Goal: Check status: Check status

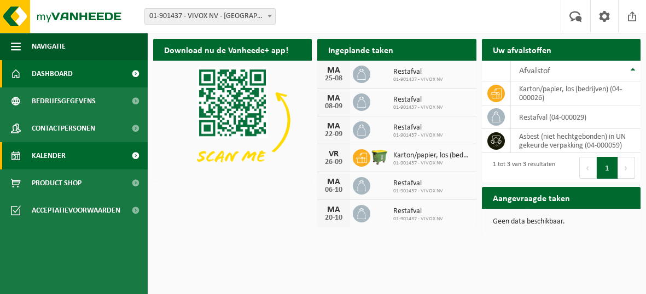
click at [46, 156] on span "Kalender" at bounding box center [49, 155] width 34 height 27
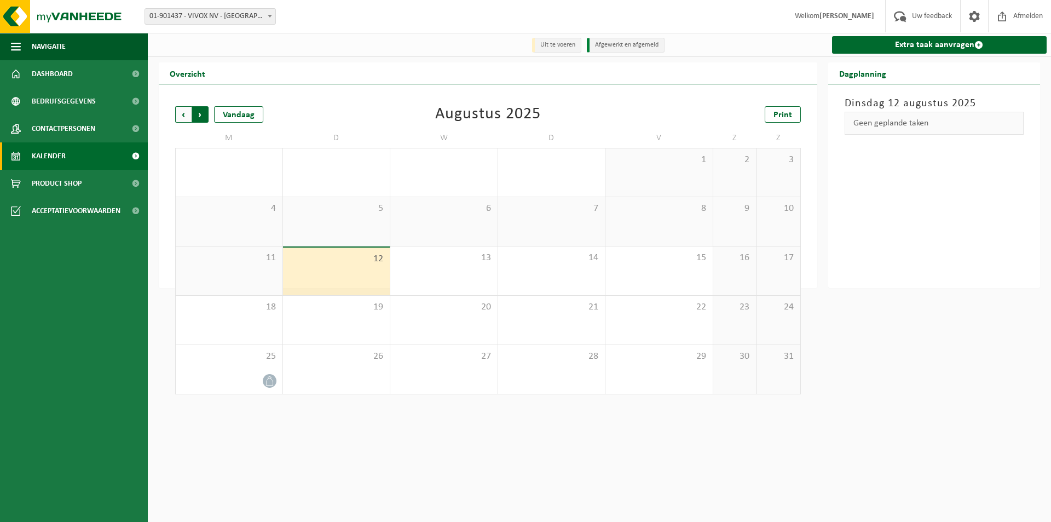
click at [186, 117] on span "Vorige" at bounding box center [183, 114] width 16 height 16
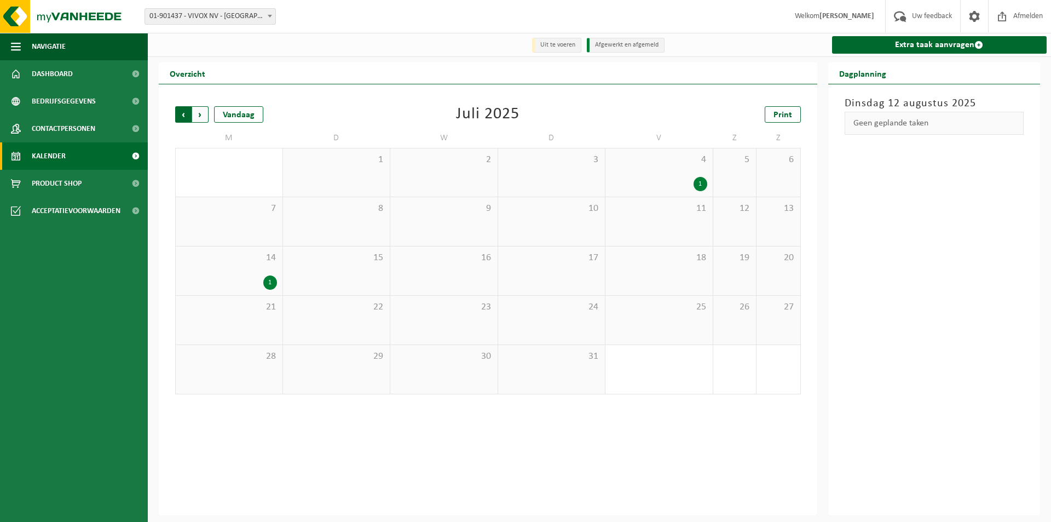
click at [207, 116] on span "Volgende" at bounding box center [200, 114] width 16 height 16
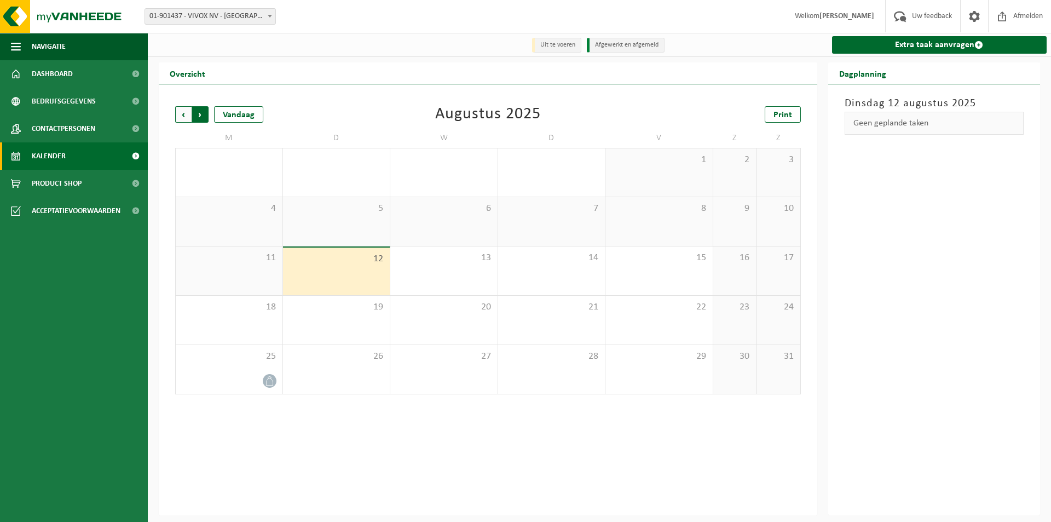
click at [184, 120] on span "Vorige" at bounding box center [183, 114] width 16 height 16
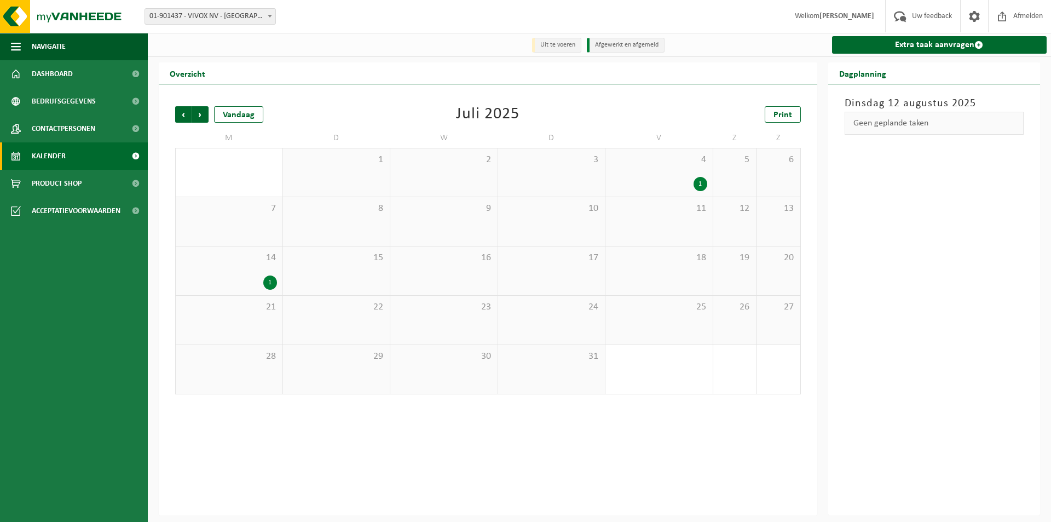
click at [638, 184] on div "1" at bounding box center [659, 184] width 96 height 14
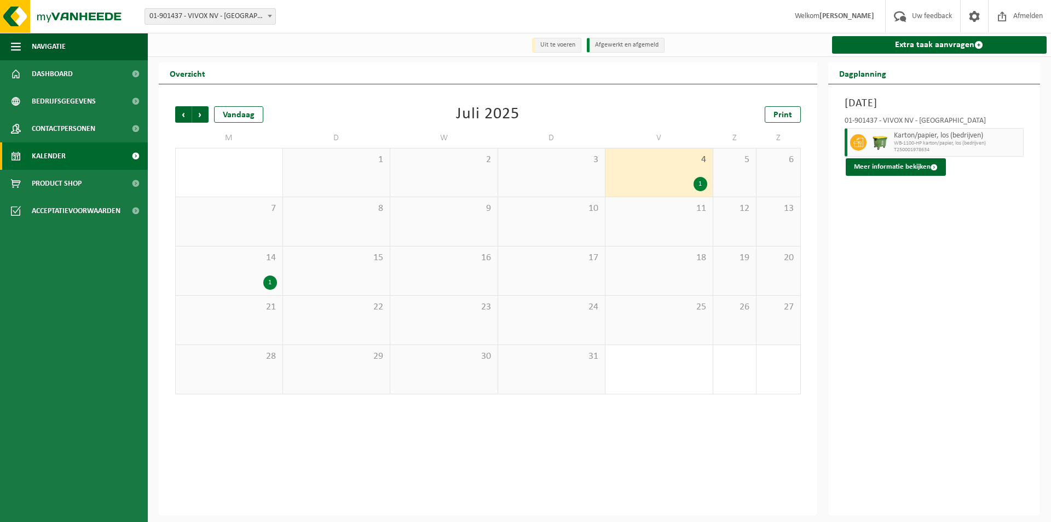
click at [248, 271] on div "14 1" at bounding box center [229, 270] width 107 height 49
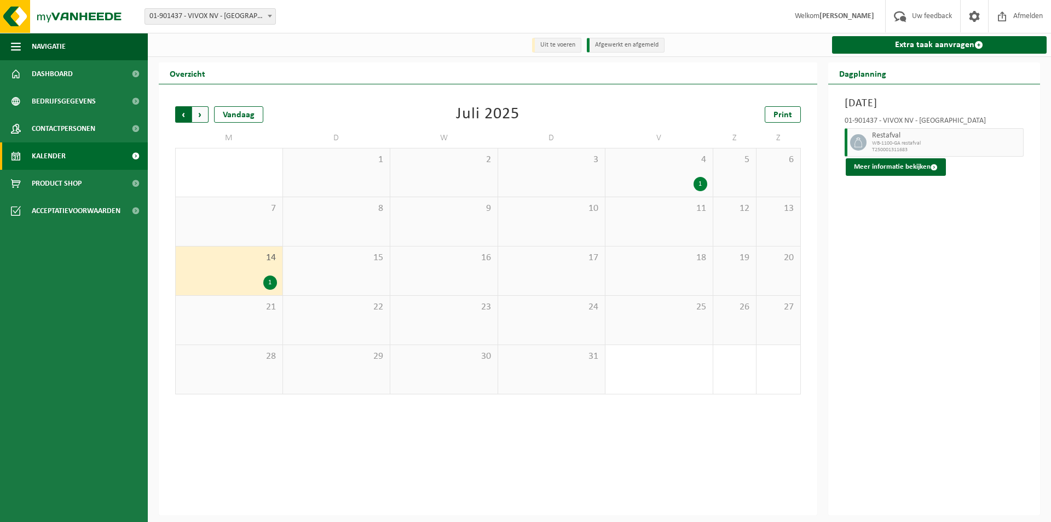
click at [204, 118] on span "Volgende" at bounding box center [200, 114] width 16 height 16
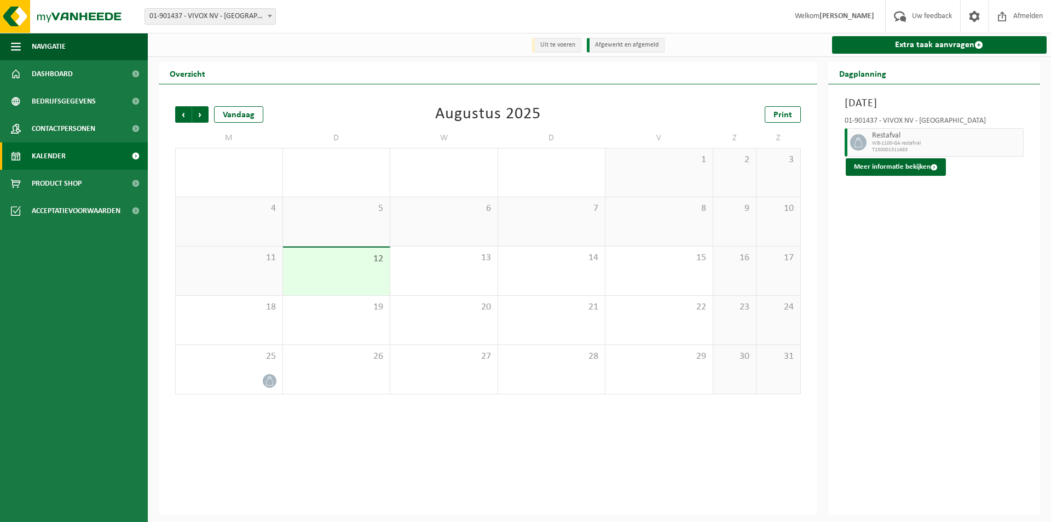
click at [204, 118] on span "Volgende" at bounding box center [200, 114] width 16 height 16
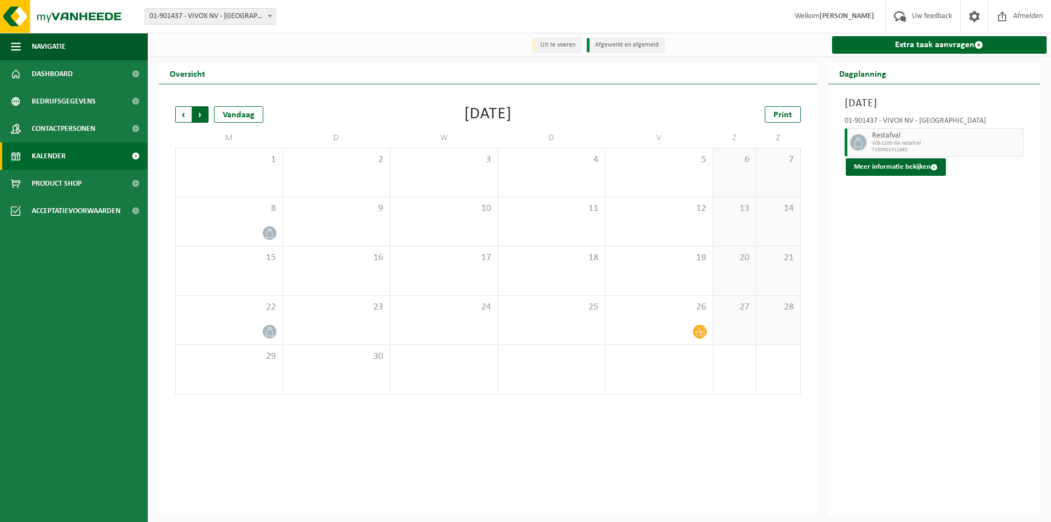
click at [176, 118] on span "Vorige" at bounding box center [183, 114] width 16 height 16
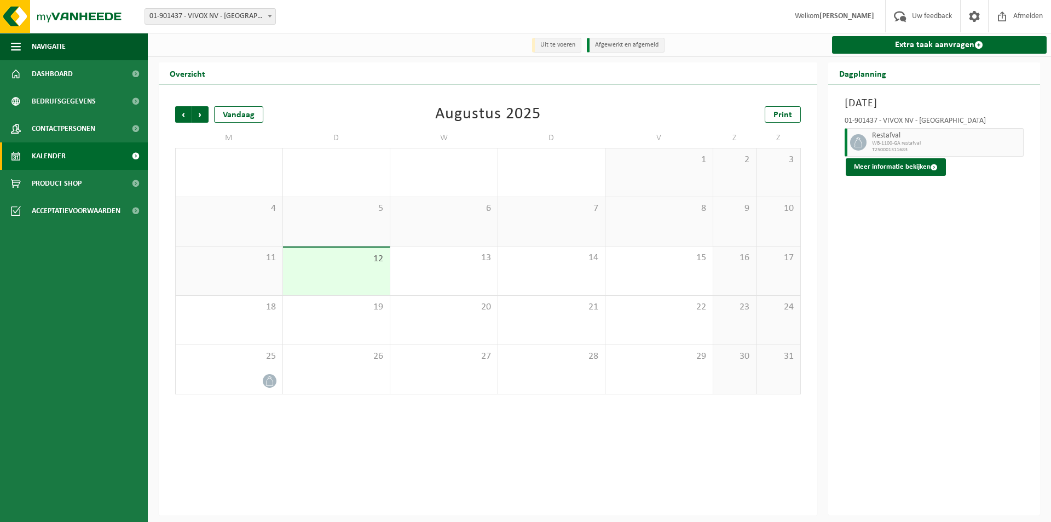
click at [176, 118] on span "Vorige" at bounding box center [183, 114] width 16 height 16
